Goal: Task Accomplishment & Management: Manage account settings

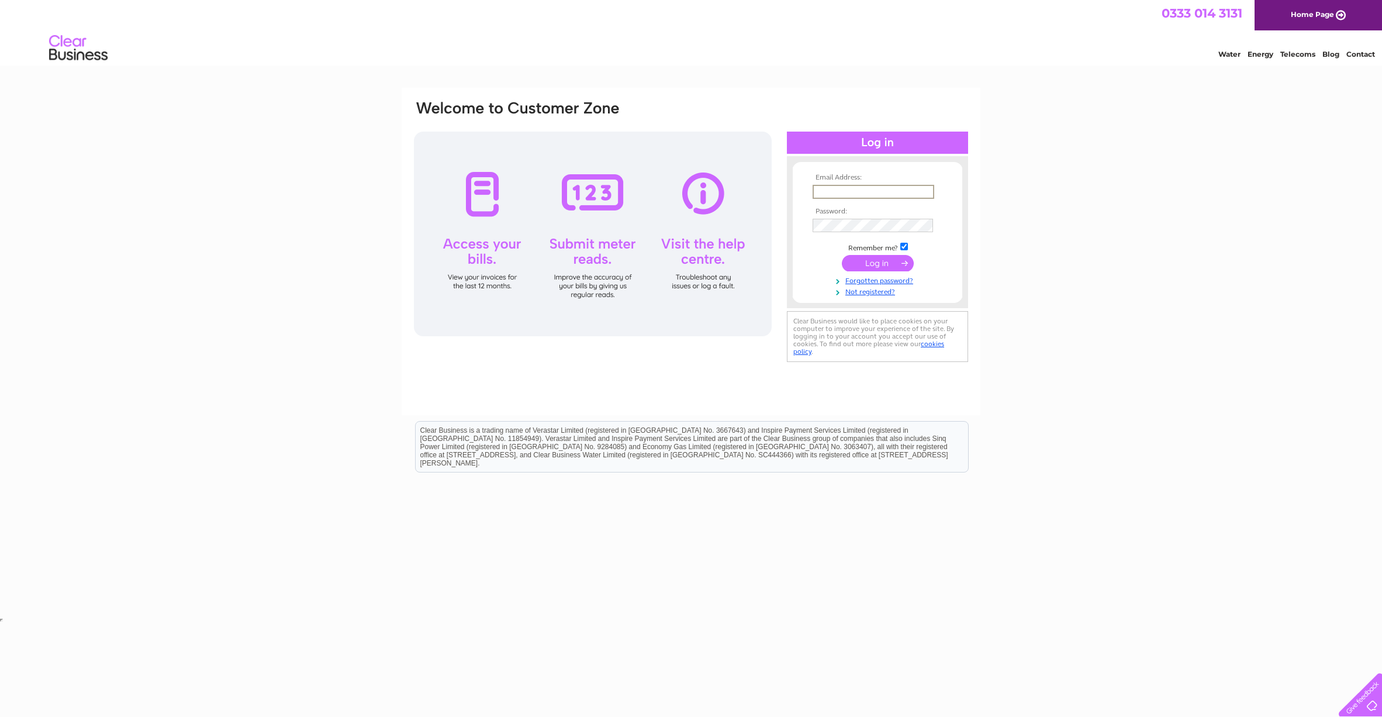
type input "[PERSON_NAME][EMAIL_ADDRESS][DOMAIN_NAME]"
click at [865, 259] on input "submit" at bounding box center [878, 263] width 72 height 16
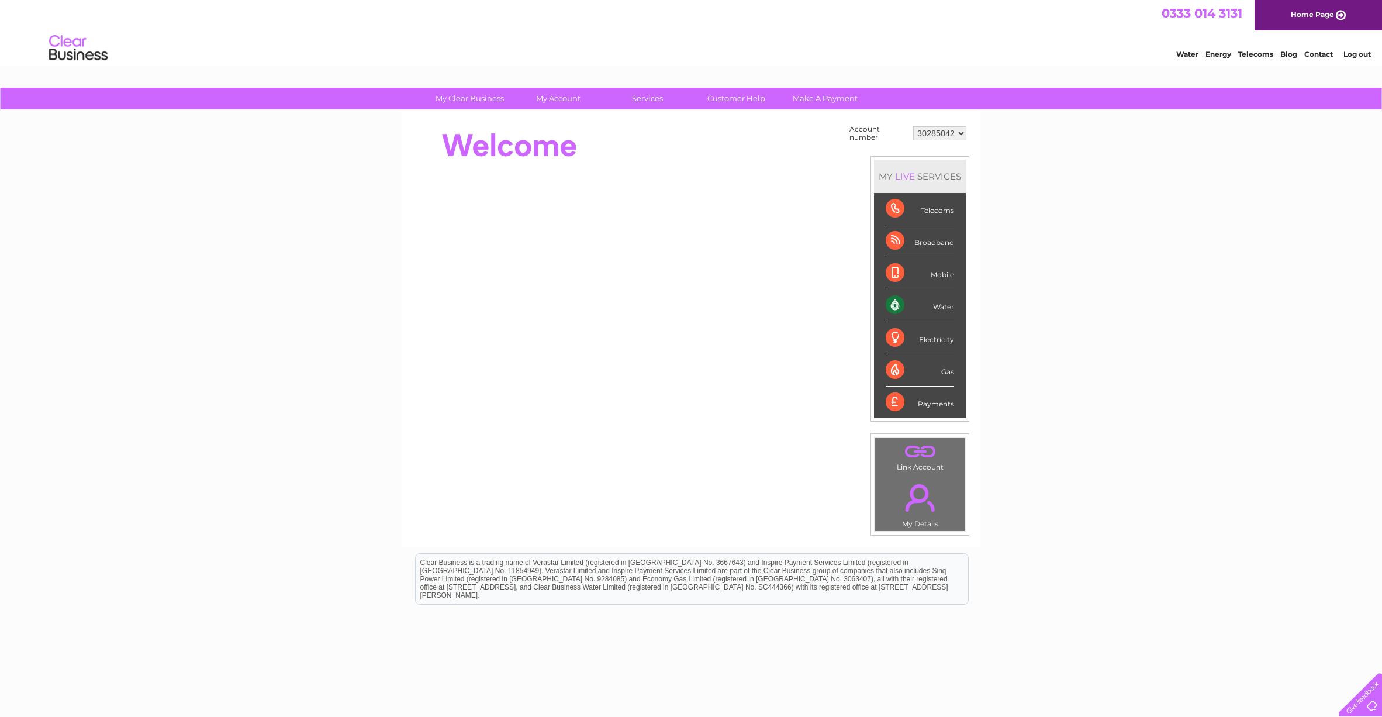
click at [920, 305] on div "Water" at bounding box center [920, 305] width 68 height 32
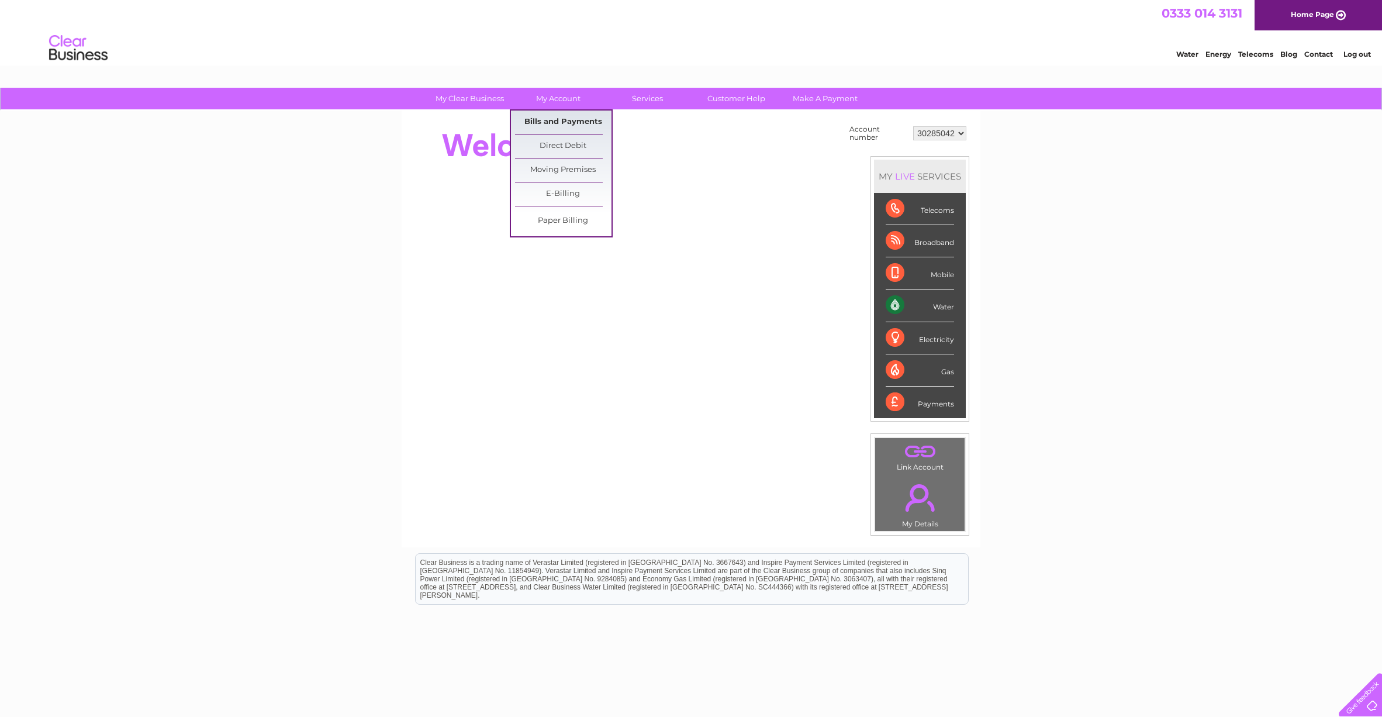
click at [562, 119] on link "Bills and Payments" at bounding box center [563, 121] width 96 height 23
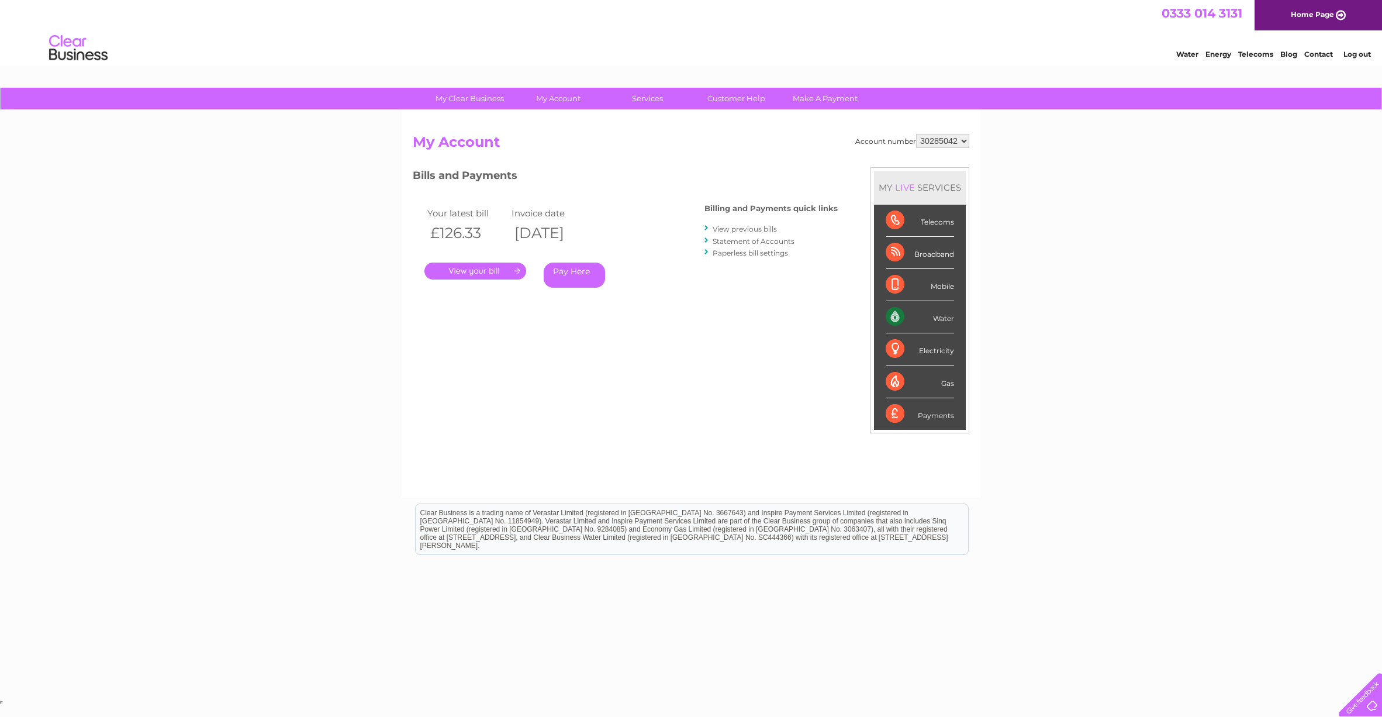
select select "30285043"
click at [564, 101] on link "My Account" at bounding box center [558, 99] width 96 height 22
click at [559, 118] on link "Bills and Payments" at bounding box center [563, 121] width 96 height 23
click at [558, 122] on link "Bills and Payments" at bounding box center [563, 121] width 96 height 23
select select "30285043"
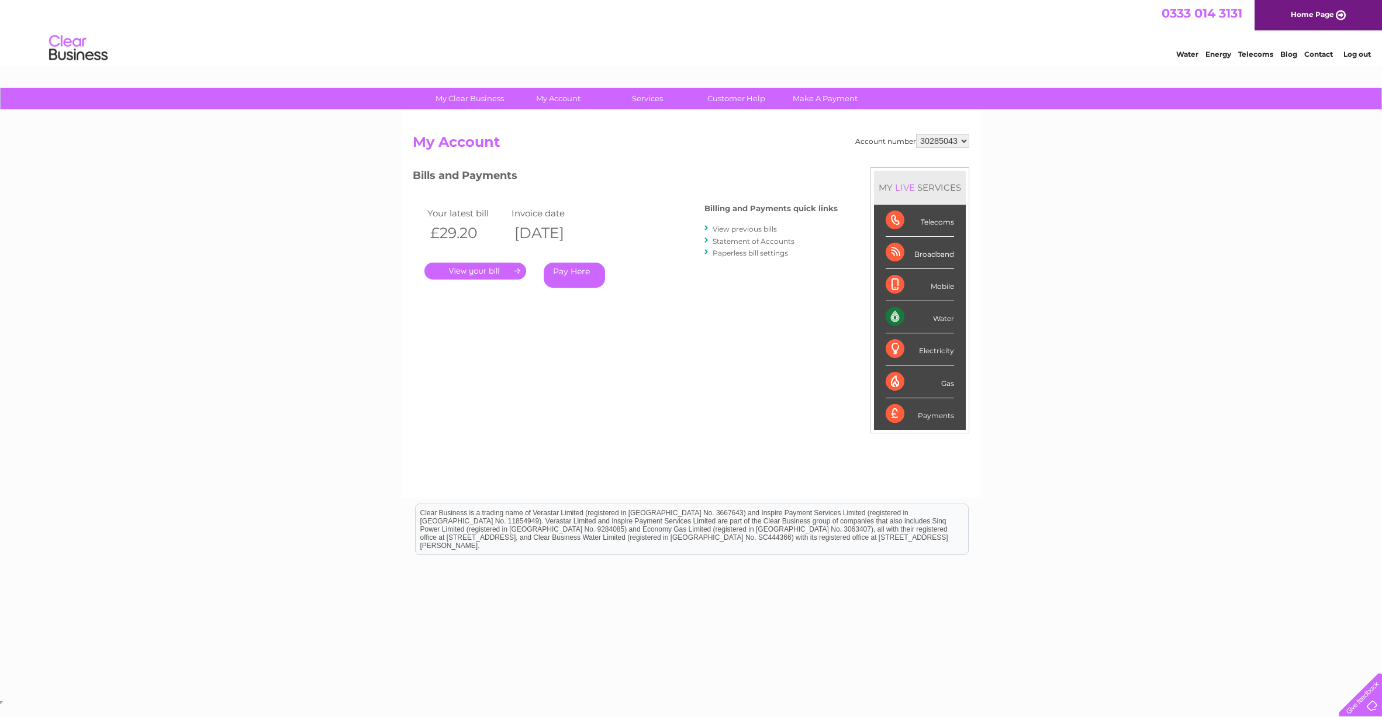
click at [476, 268] on link "." at bounding box center [475, 271] width 102 height 17
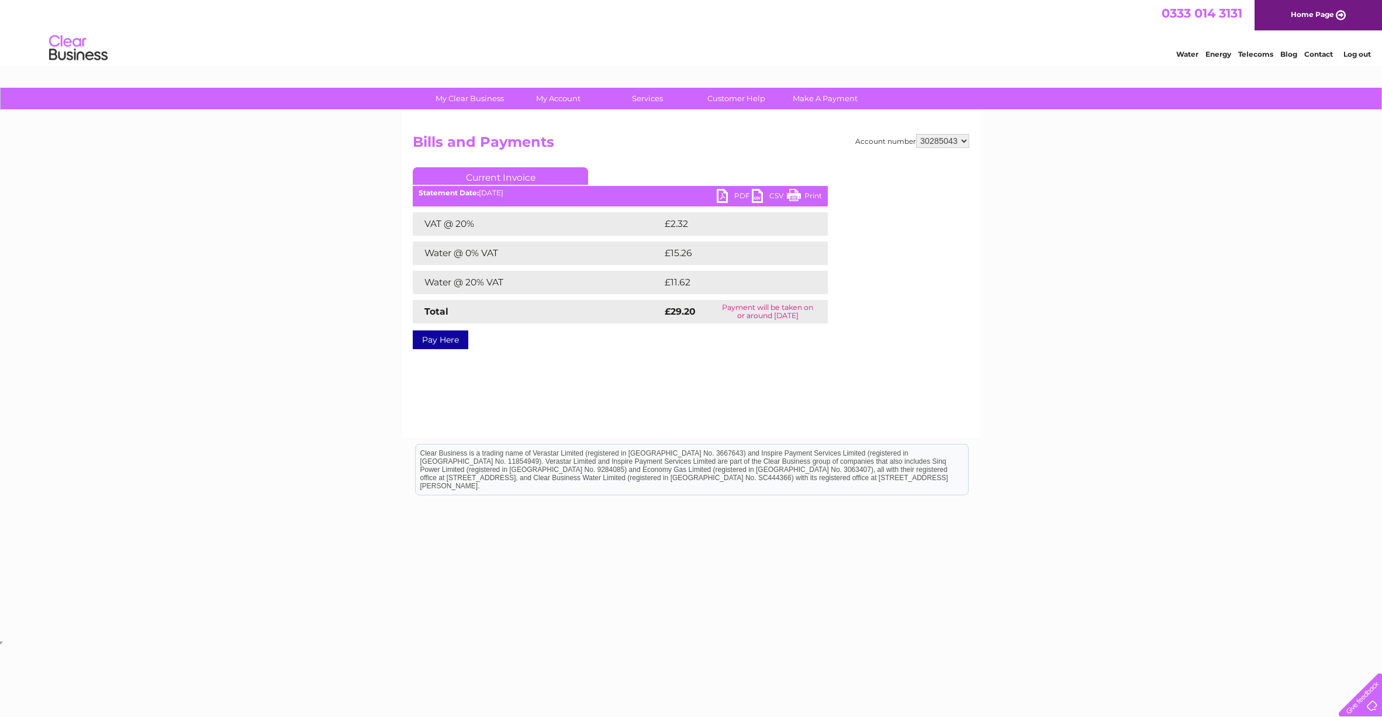
click at [722, 198] on link "PDF" at bounding box center [734, 197] width 35 height 17
click at [735, 196] on link "PDF" at bounding box center [734, 197] width 35 height 17
